Goal: Task Accomplishment & Management: Complete application form

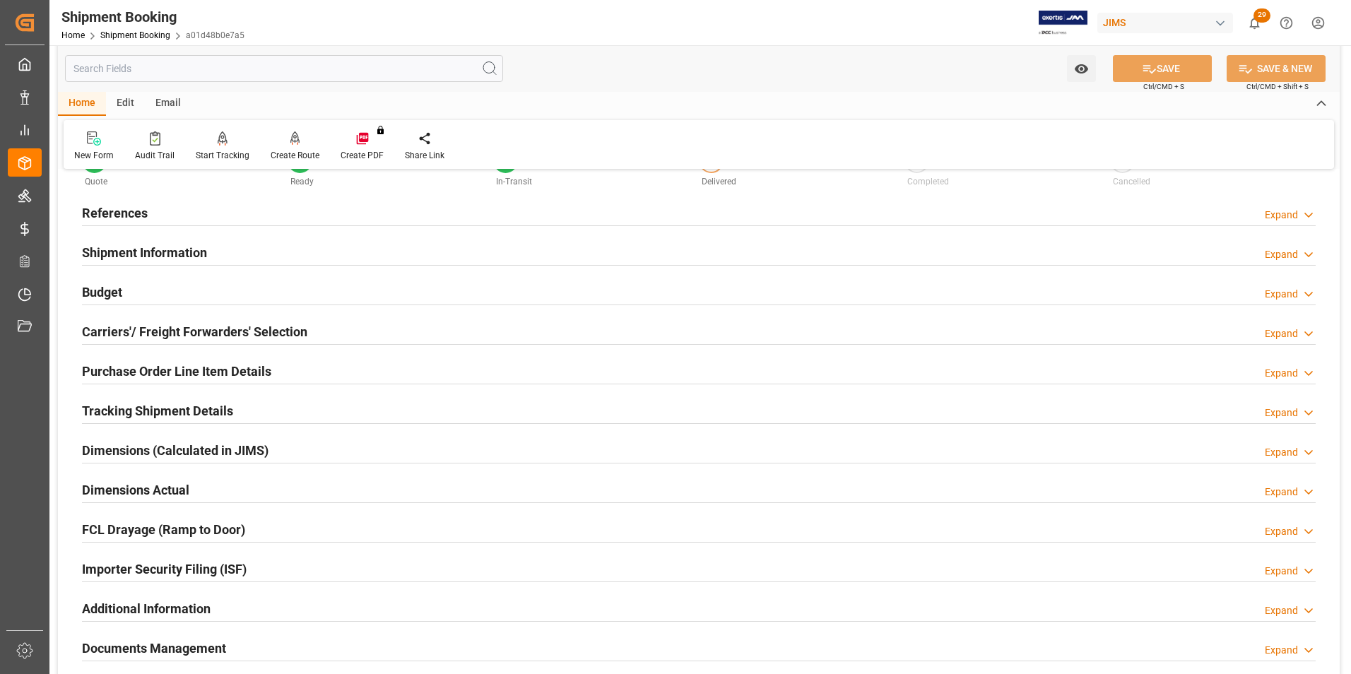
scroll to position [386, 0]
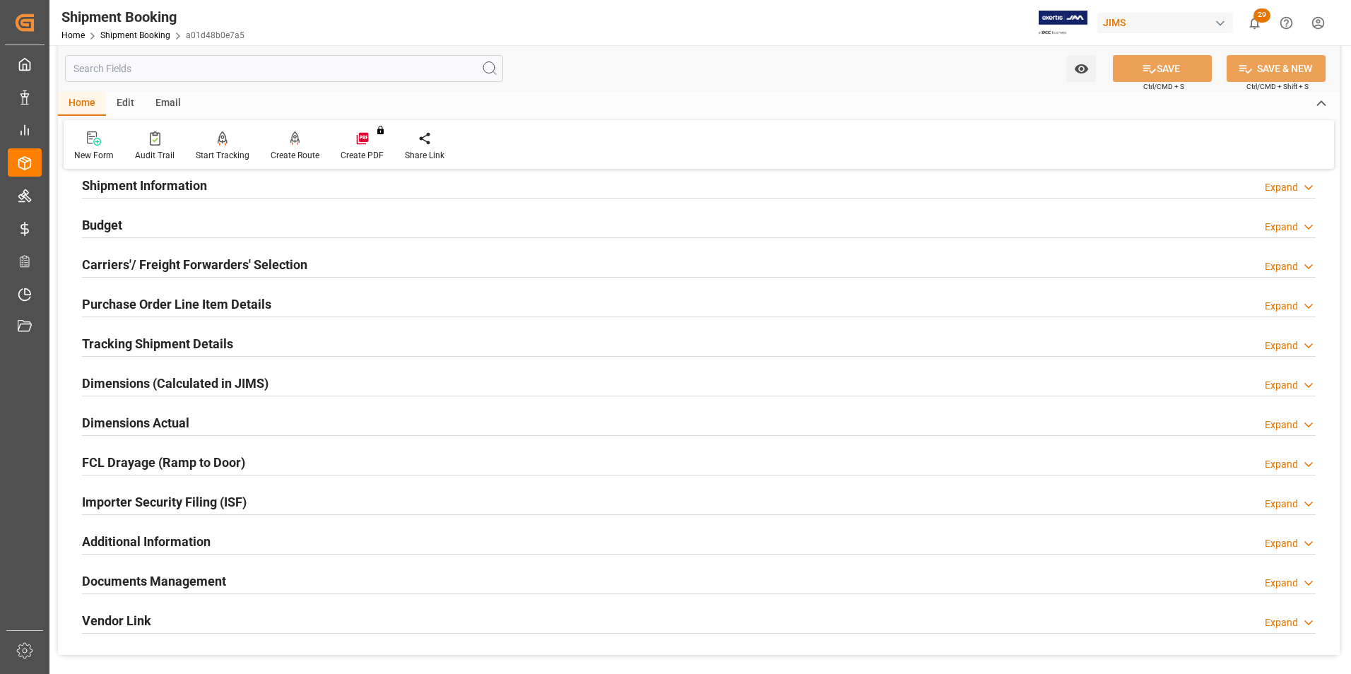
scroll to position [141, 0]
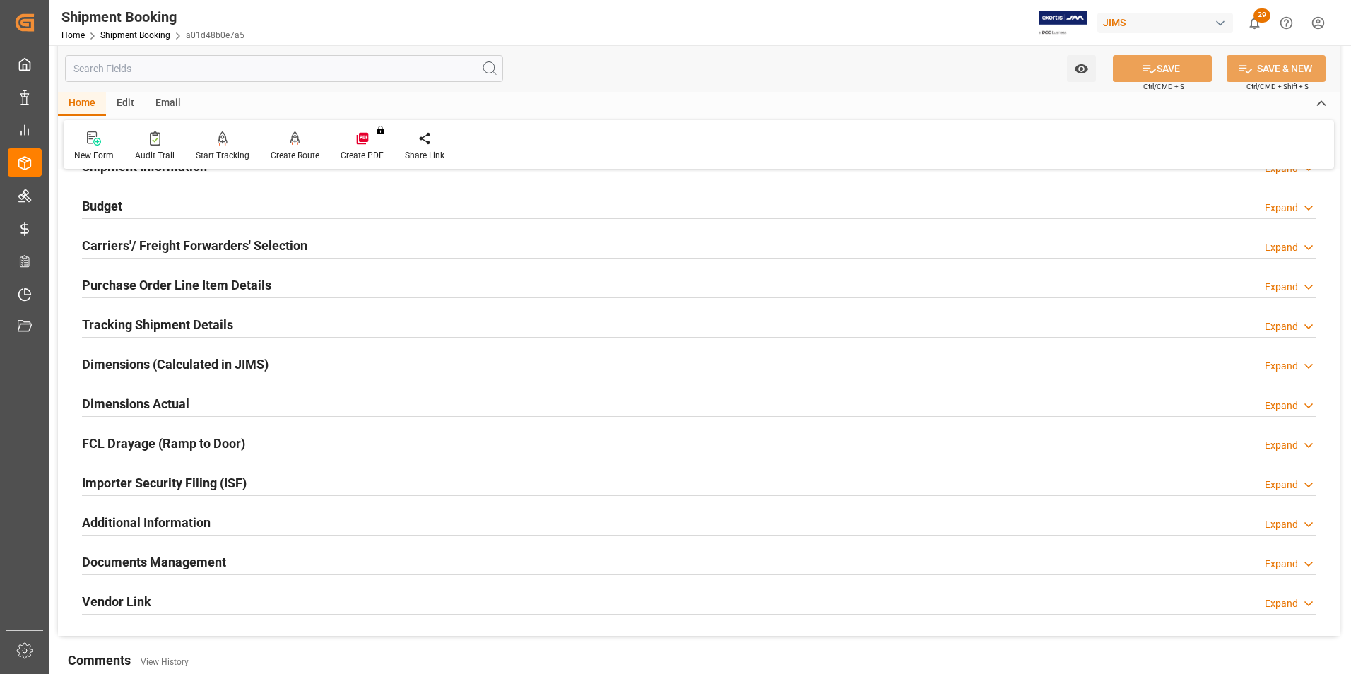
click at [111, 325] on h2 "Tracking Shipment Details" at bounding box center [157, 324] width 151 height 19
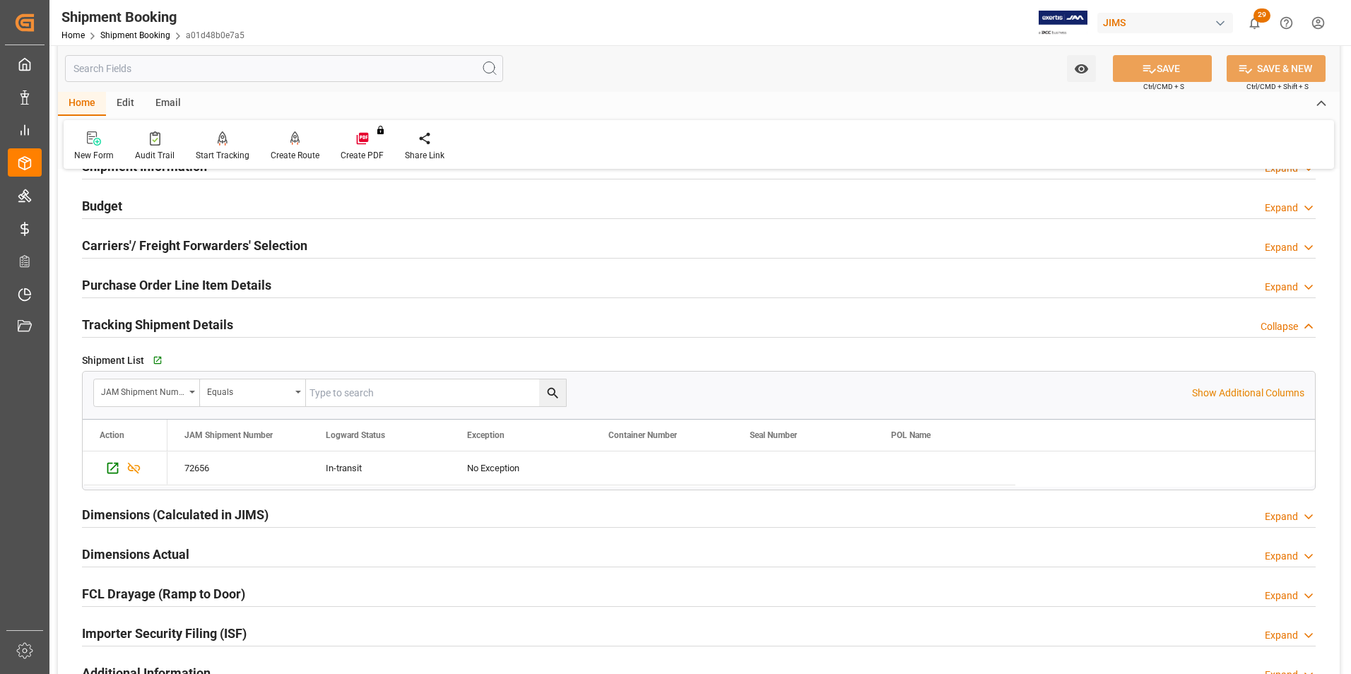
scroll to position [212, 0]
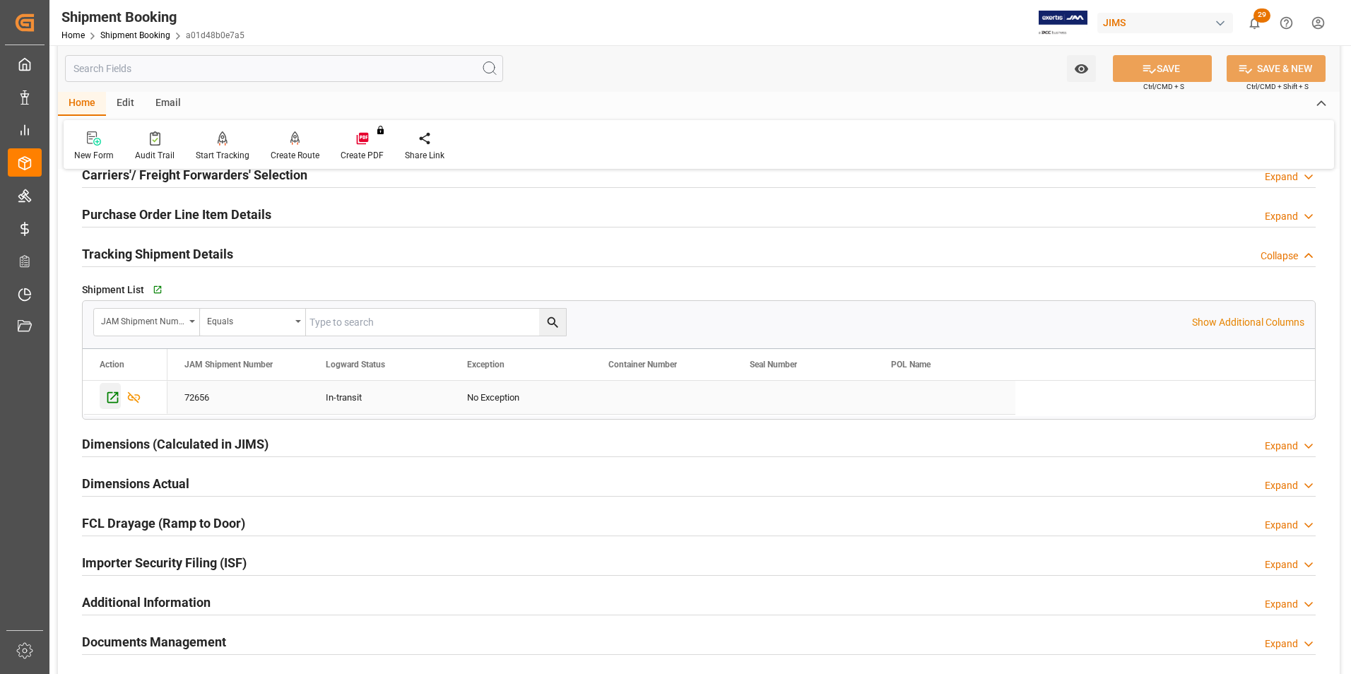
click at [115, 396] on icon "Press SPACE to select this row." at bounding box center [112, 397] width 15 height 15
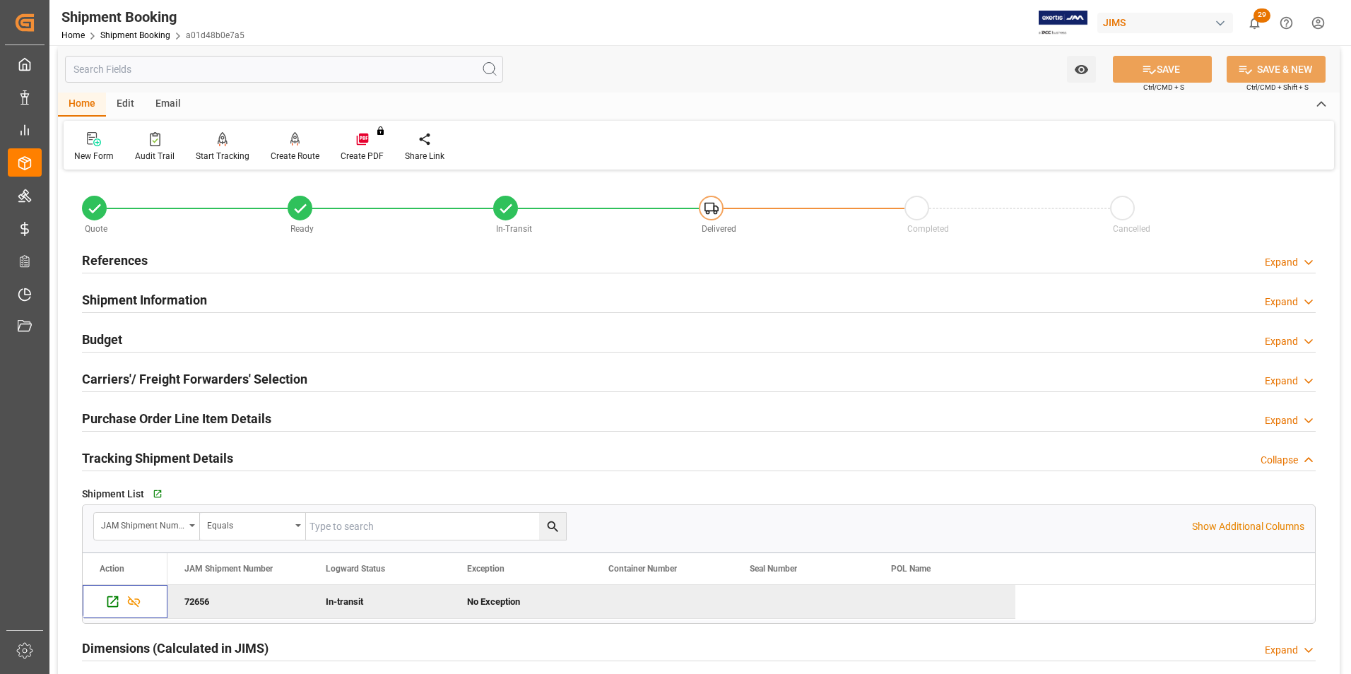
scroll to position [0, 0]
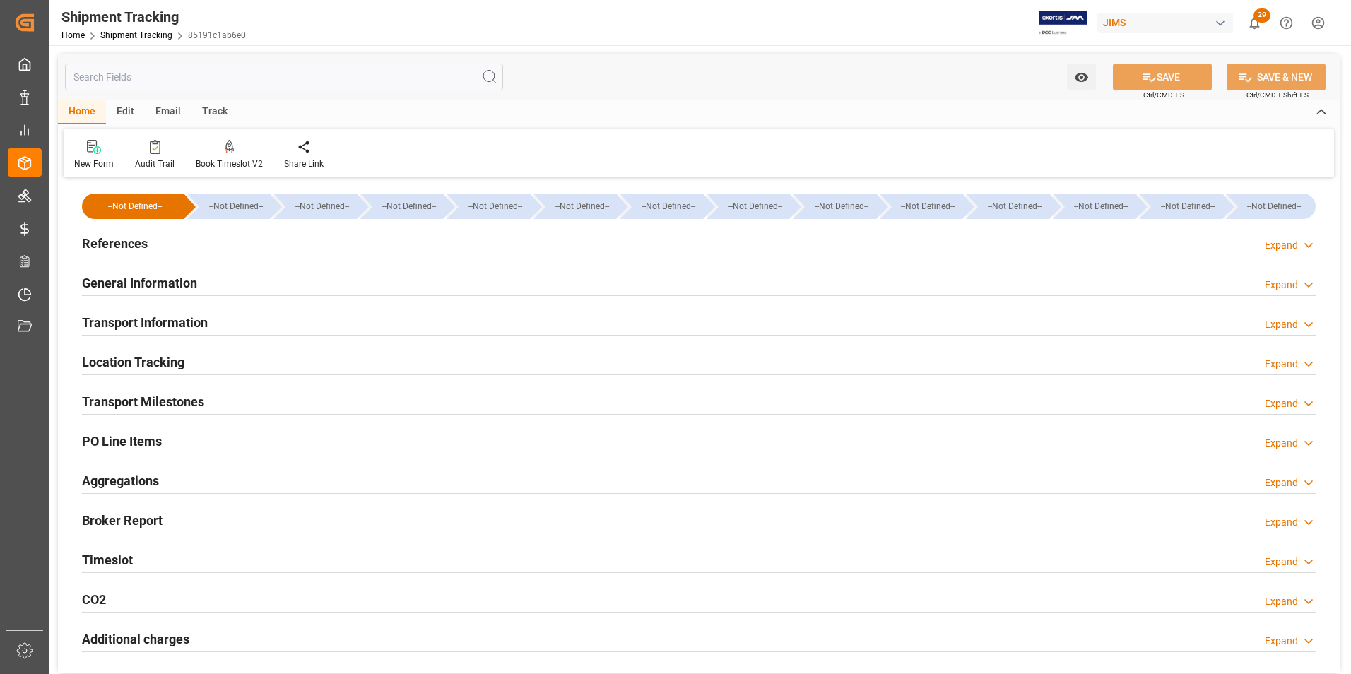
click at [132, 324] on h2 "Transport Information" at bounding box center [145, 322] width 126 height 19
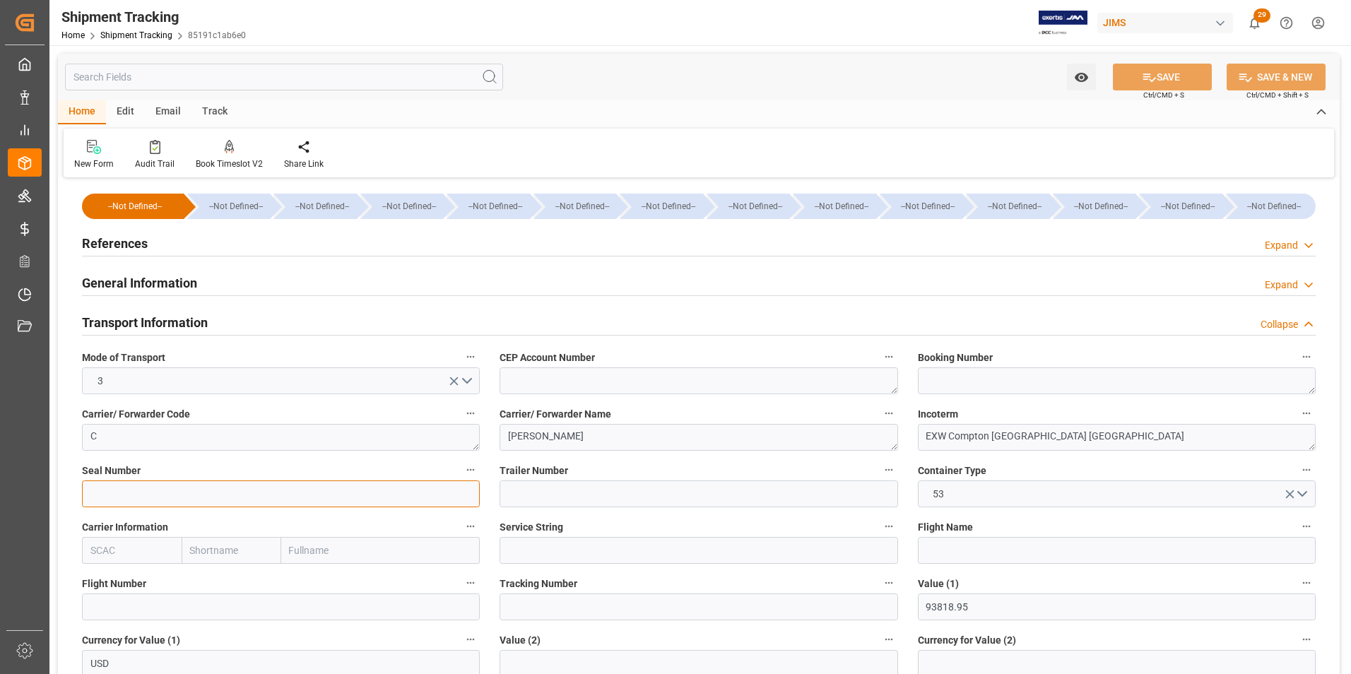
click at [226, 488] on input at bounding box center [281, 493] width 398 height 27
type input "0084-1833"
click at [564, 487] on input at bounding box center [698, 493] width 398 height 27
type input "WDV9147"
click at [1180, 76] on button "SAVE" at bounding box center [1162, 77] width 99 height 27
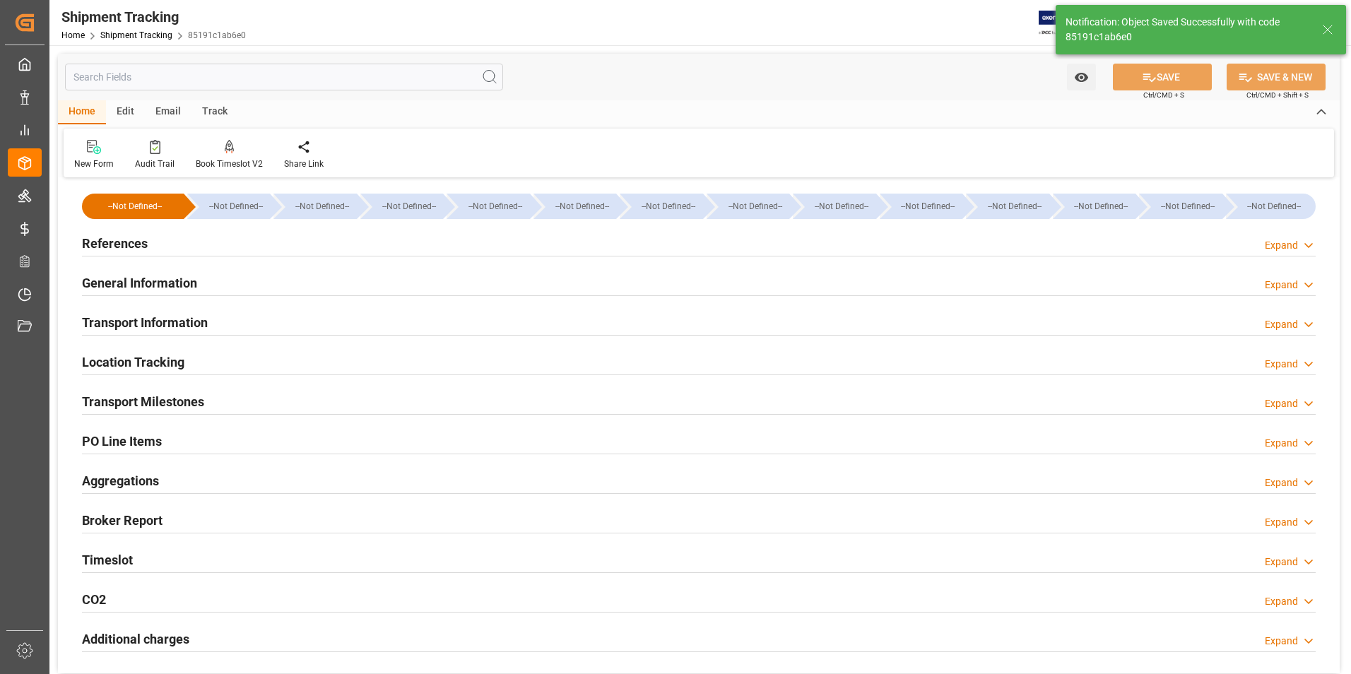
click at [105, 249] on h2 "References" at bounding box center [115, 243] width 66 height 19
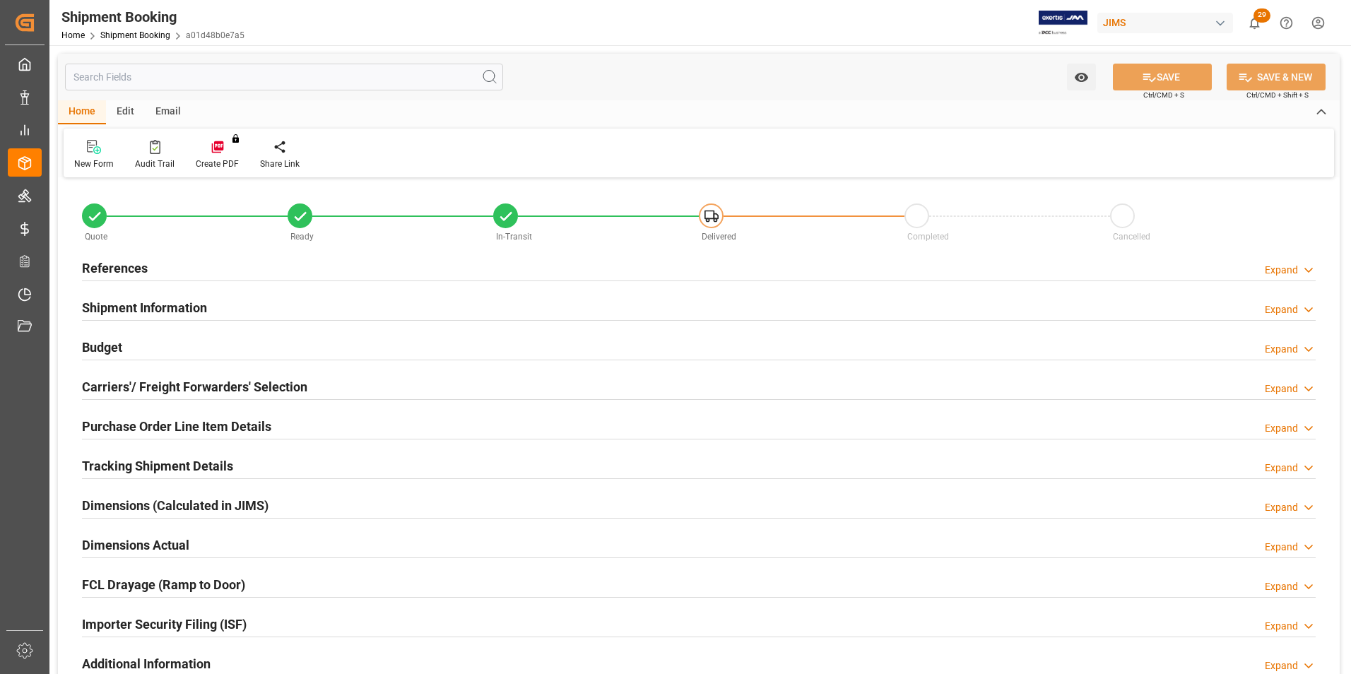
type input "1"
type input "[DATE] 00:00"
type input "[DATE]"
click at [93, 263] on h2 "References" at bounding box center [115, 268] width 66 height 19
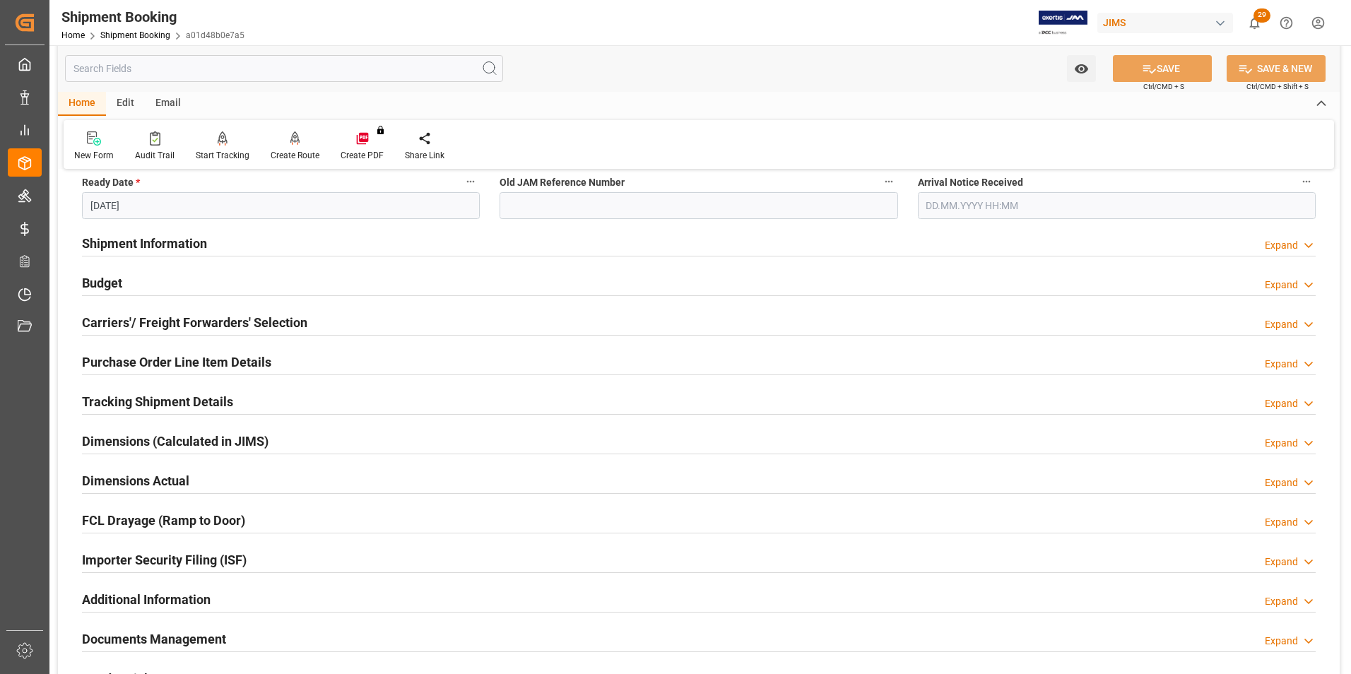
scroll to position [353, 0]
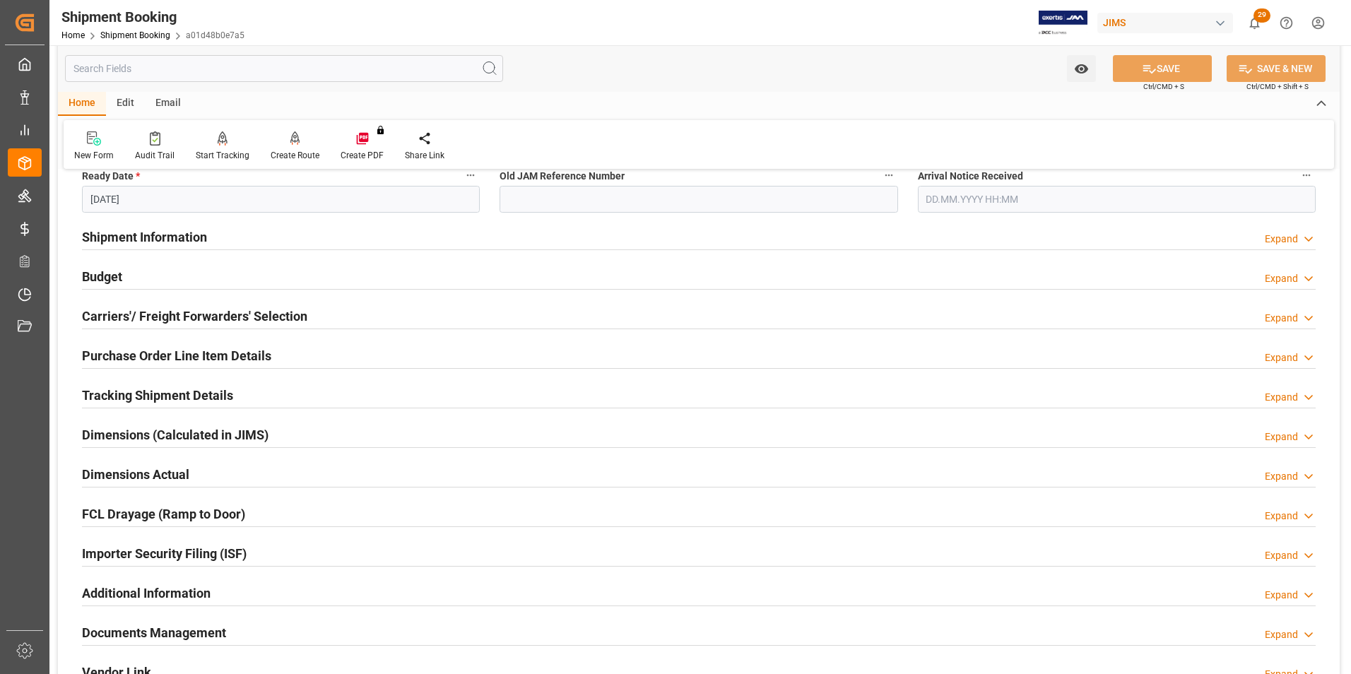
click at [106, 237] on h2 "Shipment Information" at bounding box center [144, 236] width 125 height 19
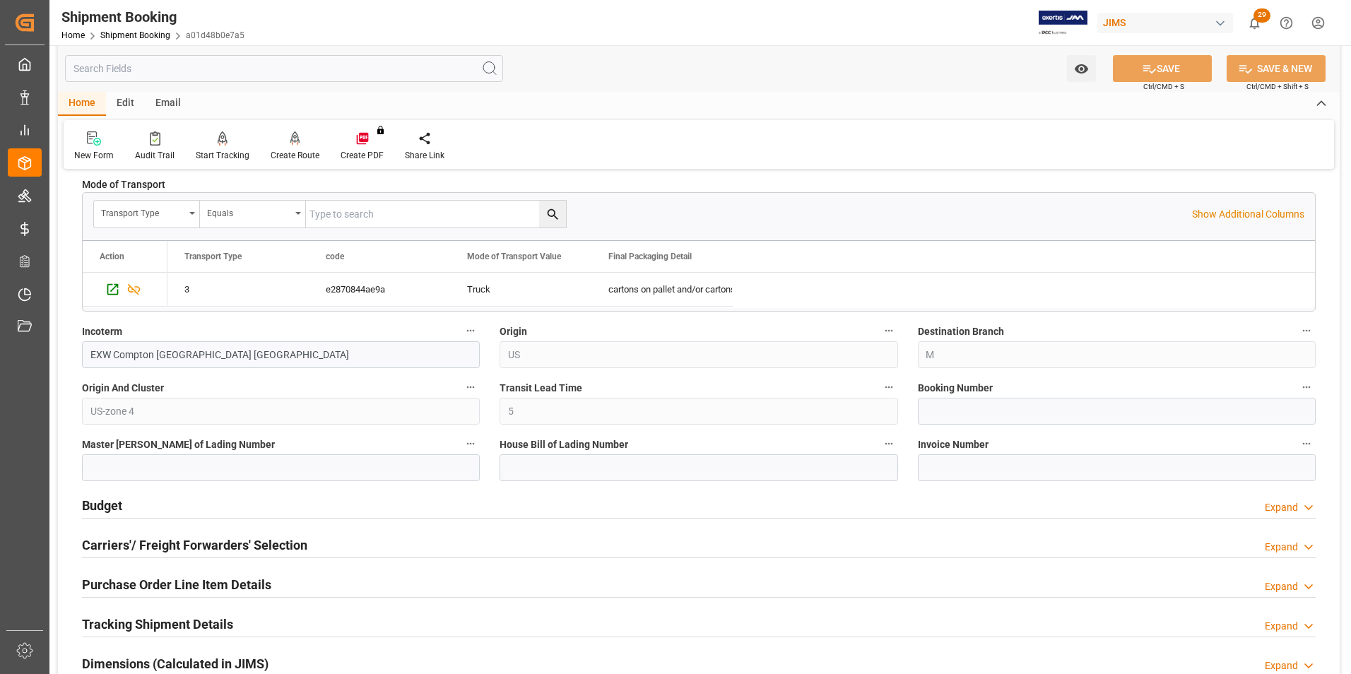
scroll to position [706, 0]
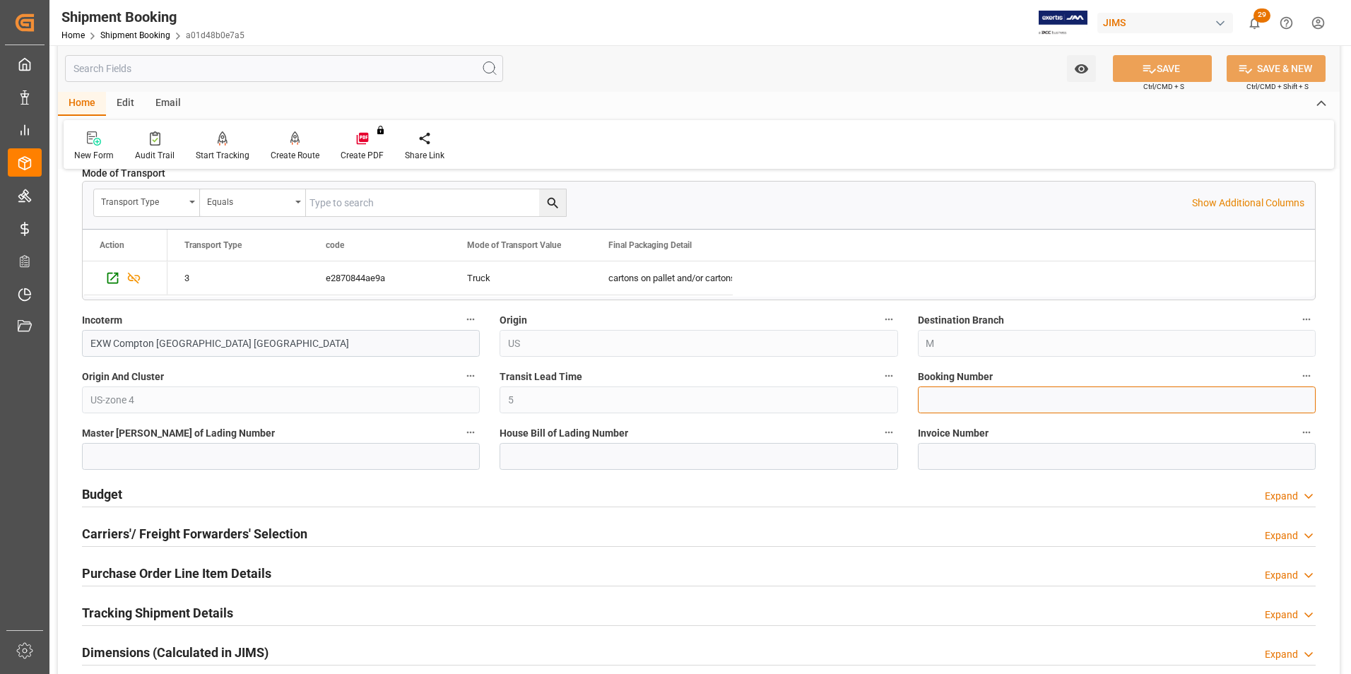
click at [935, 393] on input at bounding box center [1117, 399] width 398 height 27
type input "525506453"
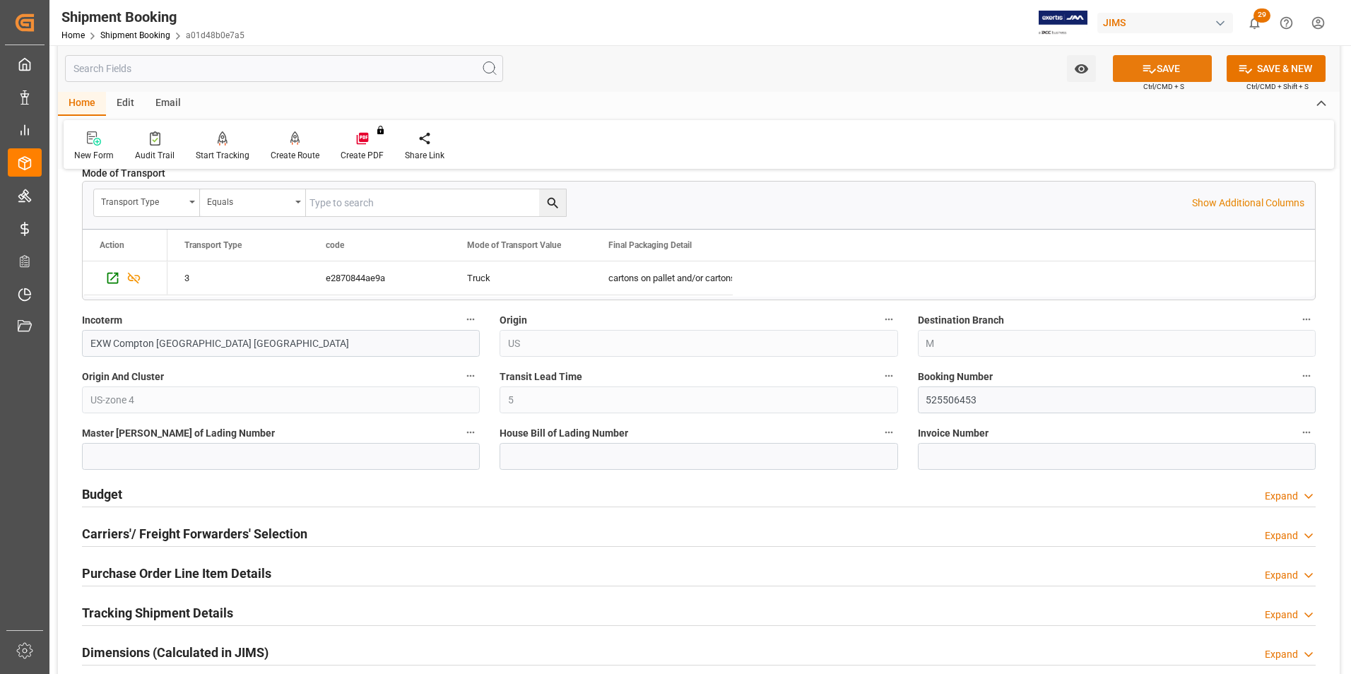
click at [1173, 63] on button "SAVE" at bounding box center [1162, 68] width 99 height 27
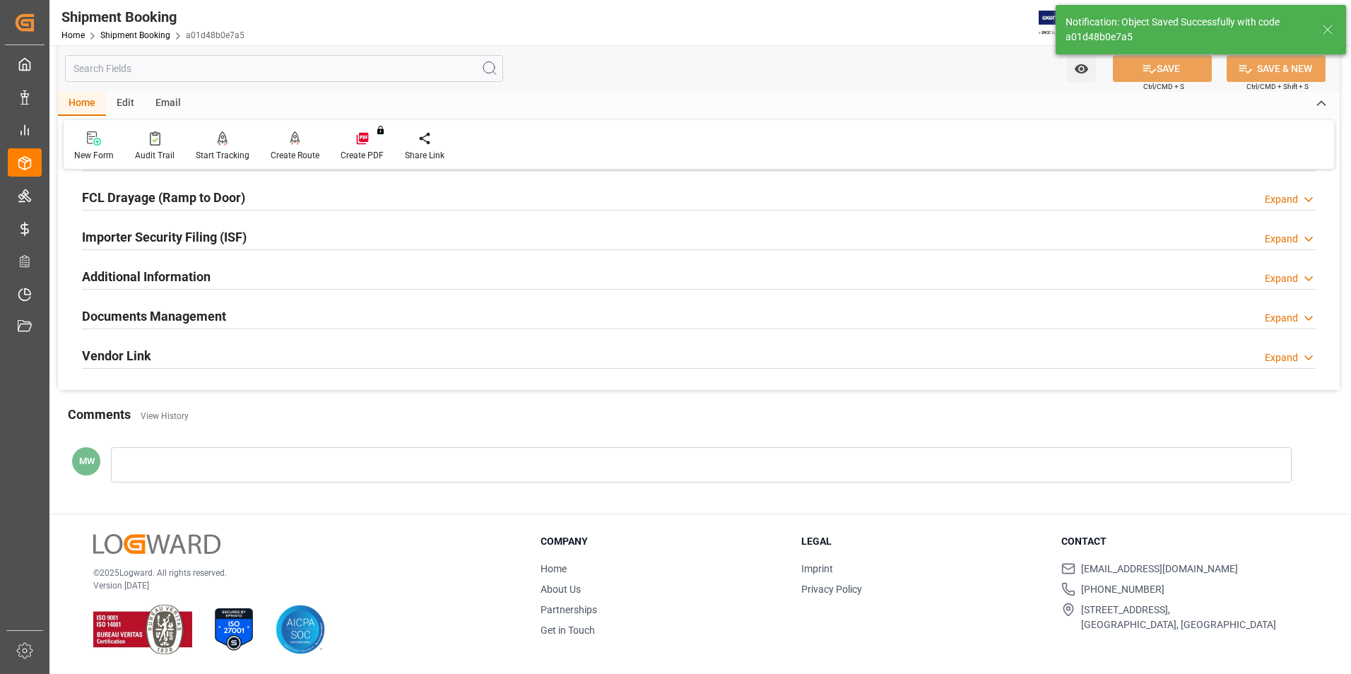
scroll to position [0, 0]
